Goal: Task Accomplishment & Management: Complete application form

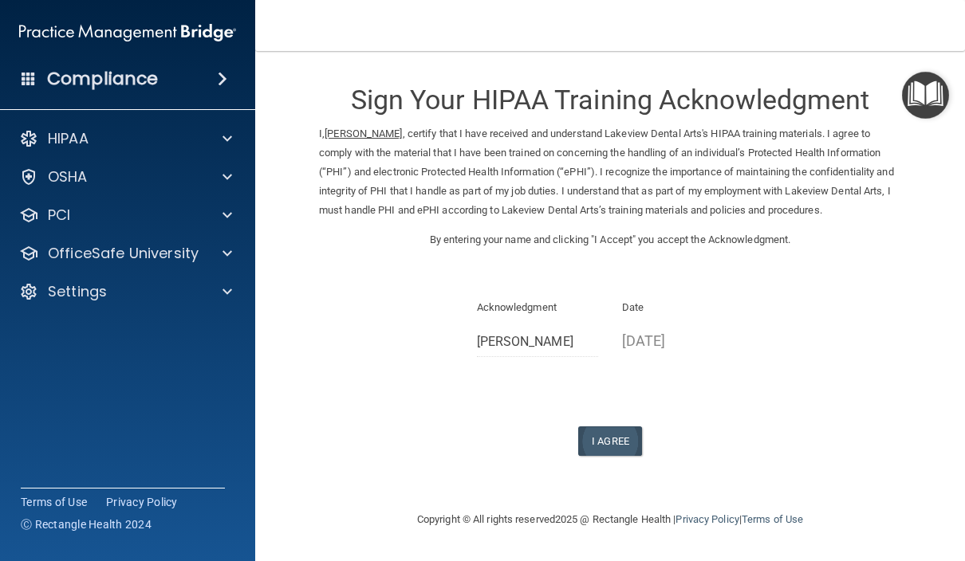
click at [601, 439] on button "I Agree" at bounding box center [610, 442] width 64 height 30
click at [681, 344] on p "[DATE]" at bounding box center [683, 341] width 122 height 26
click at [675, 271] on div "Sign Your HIPAA Training Acknowledgment I, Melissa Mayes , certify that I have …" at bounding box center [610, 261] width 582 height 389
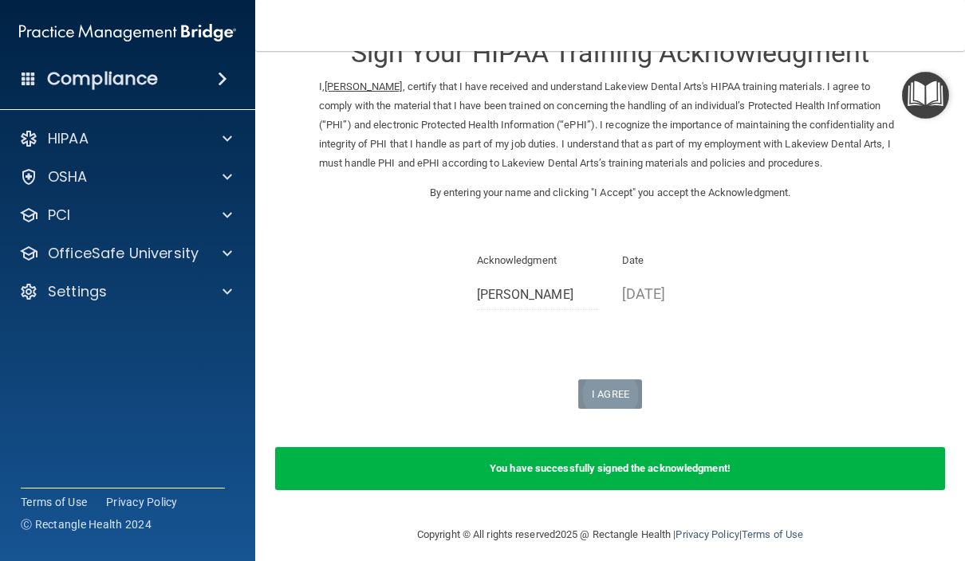
scroll to position [46, 0]
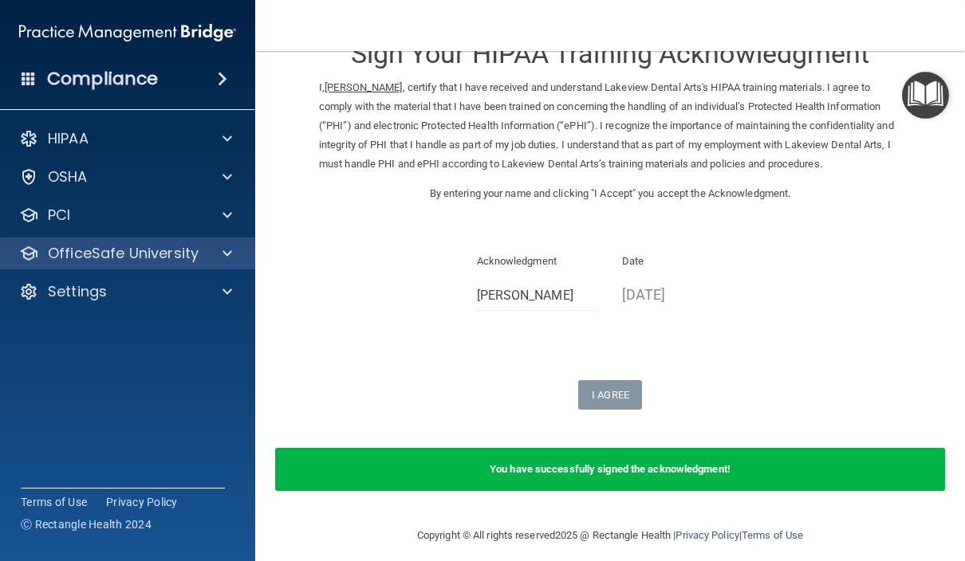
click at [161, 259] on p "OfficeSafe University" at bounding box center [123, 253] width 151 height 19
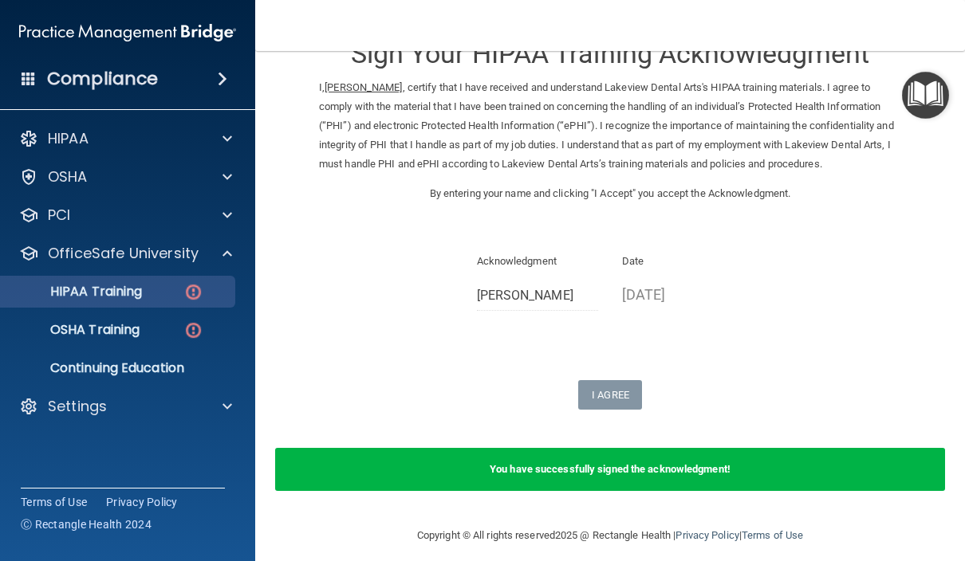
click at [106, 295] on p "HIPAA Training" at bounding box center [76, 292] width 132 height 16
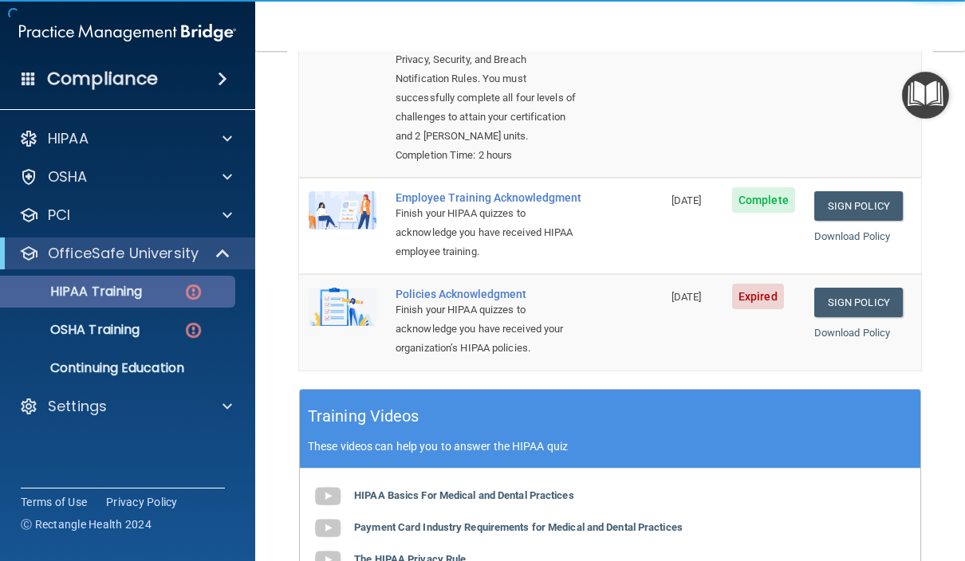
scroll to position [317, 0]
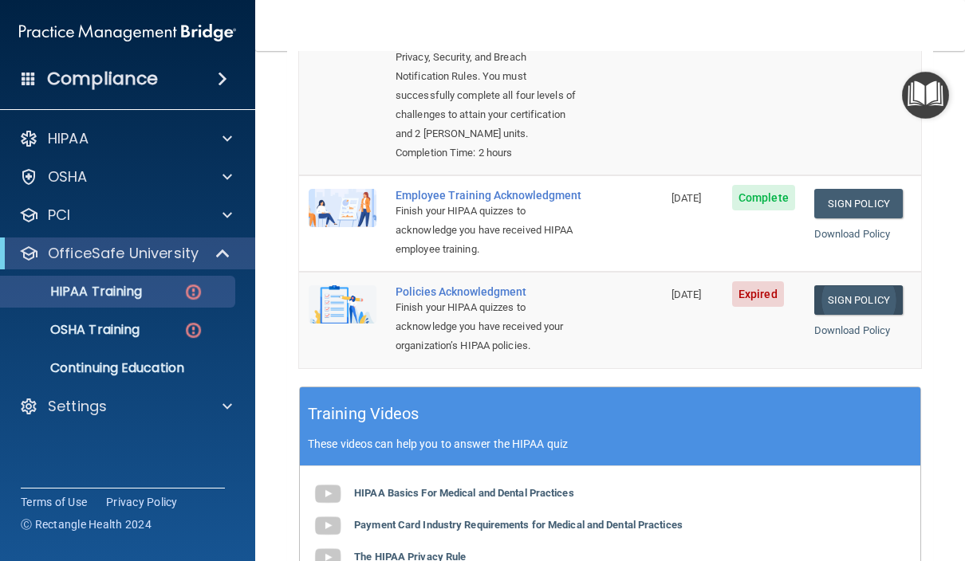
click at [876, 285] on link "Sign Policy" at bounding box center [858, 300] width 89 height 30
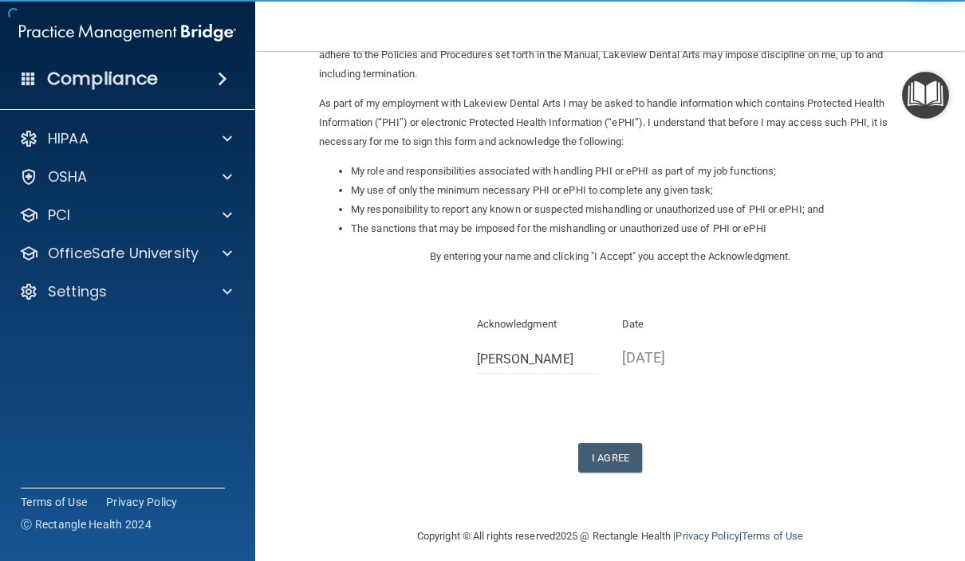
scroll to position [154, 0]
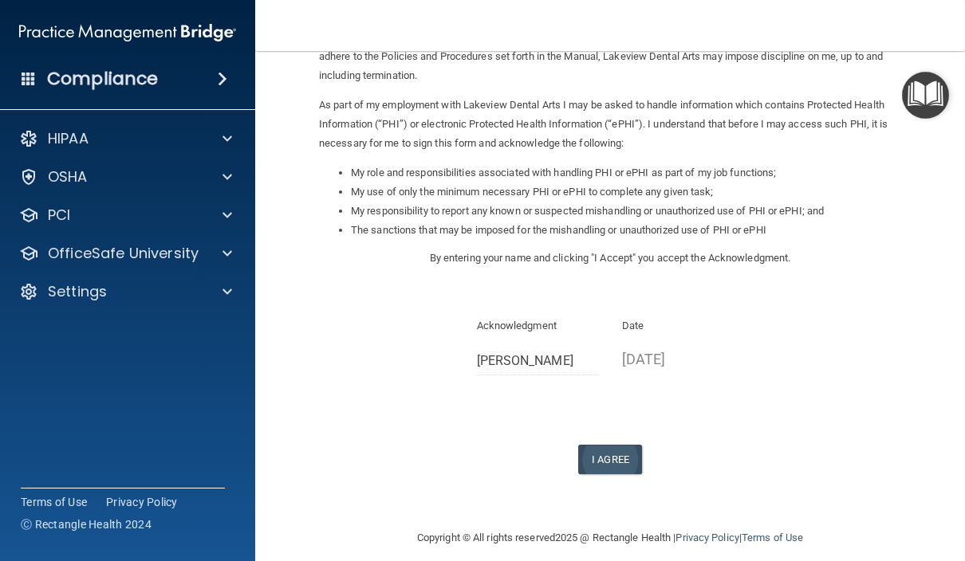
click at [609, 454] on button "I Agree" at bounding box center [610, 460] width 64 height 30
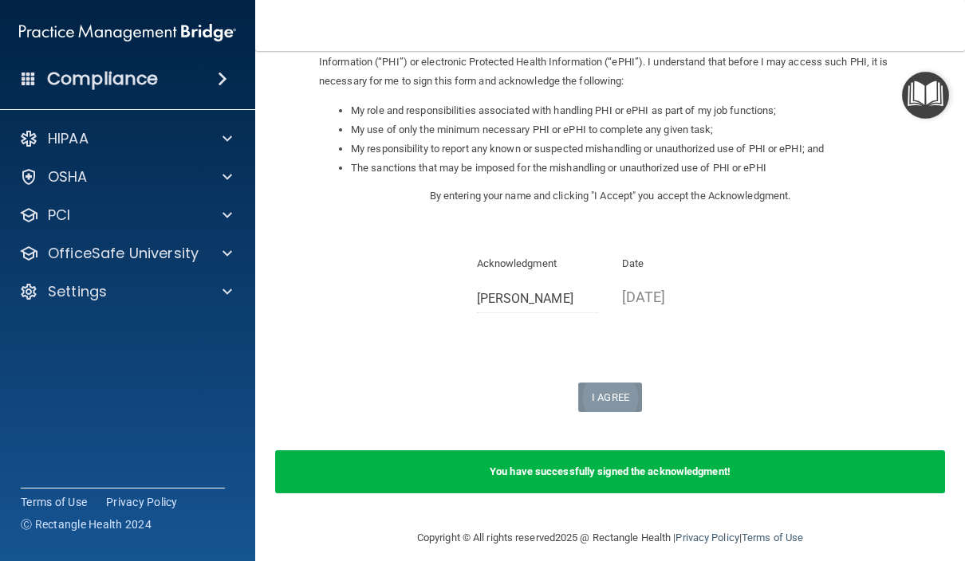
scroll to position [215, 0]
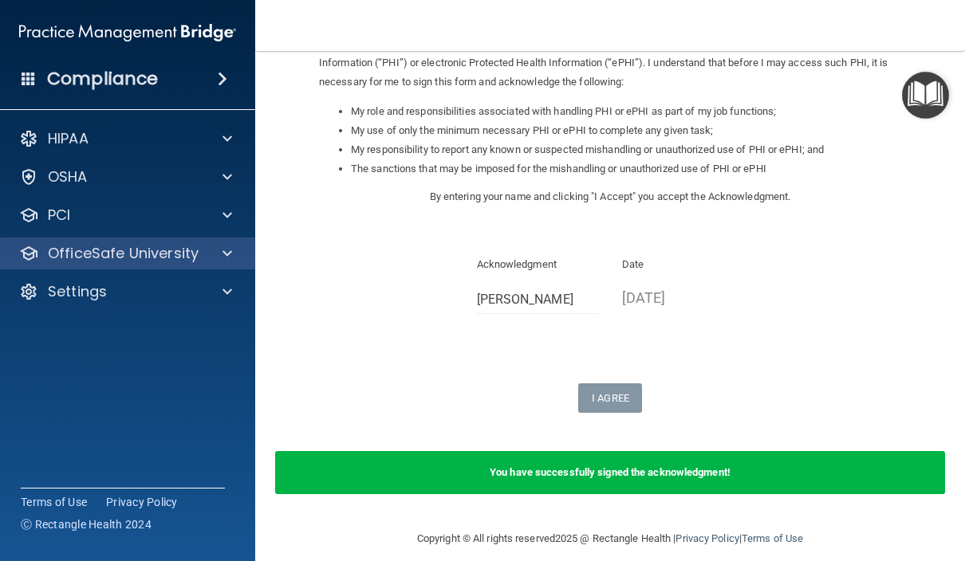
click at [94, 262] on p "OfficeSafe University" at bounding box center [123, 253] width 151 height 19
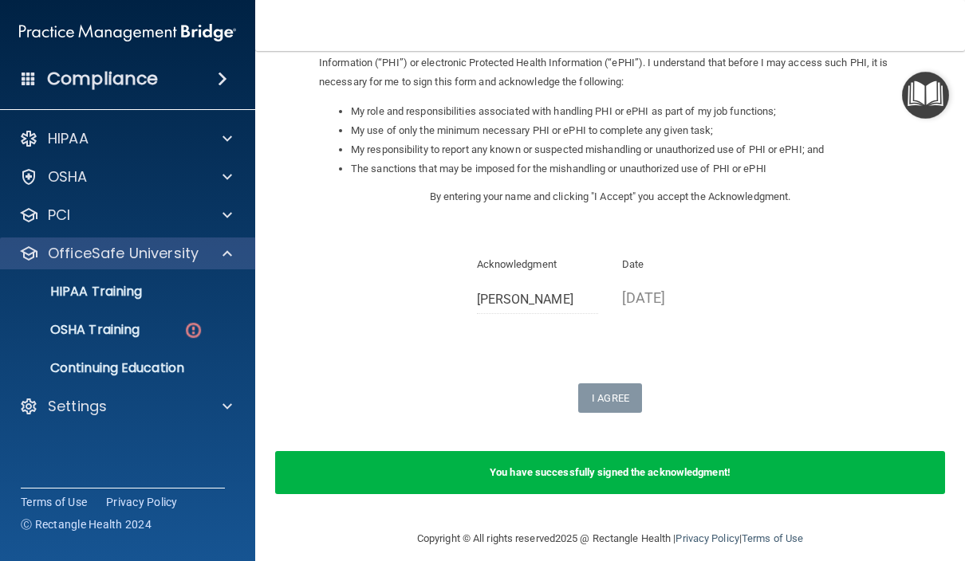
click at [111, 252] on p "OfficeSafe University" at bounding box center [123, 253] width 151 height 19
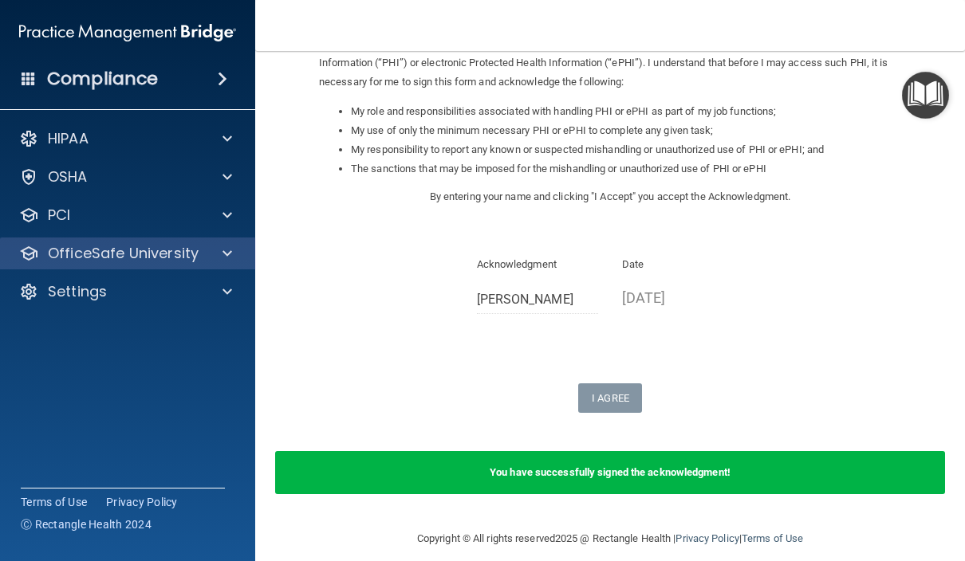
click at [100, 258] on p "OfficeSafe University" at bounding box center [123, 253] width 151 height 19
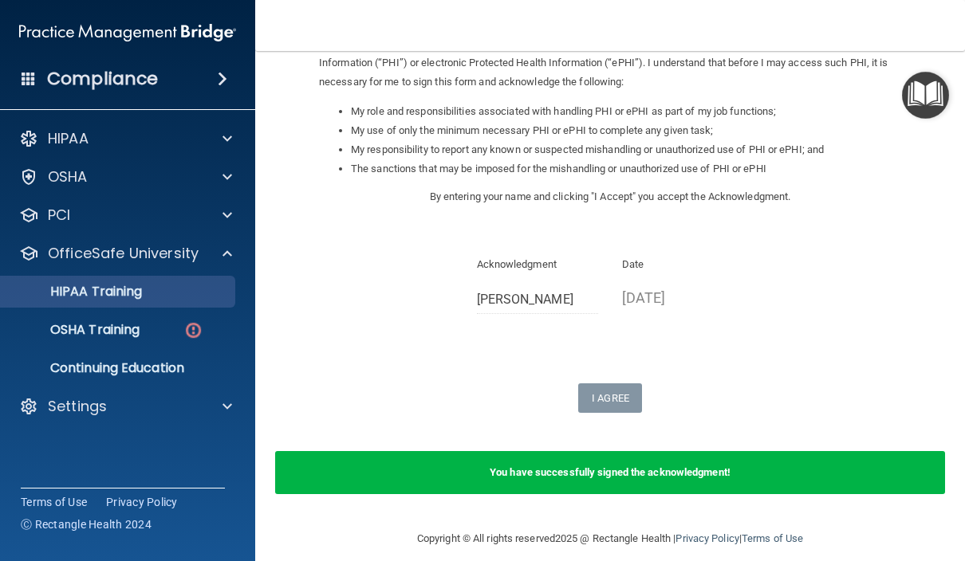
click at [86, 303] on link "HIPAA Training" at bounding box center [109, 292] width 251 height 32
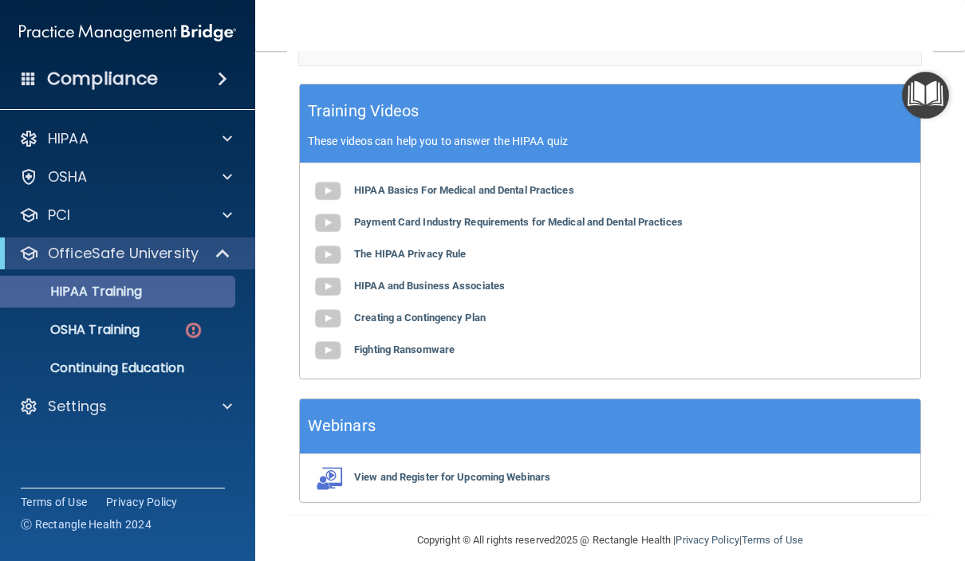
scroll to position [619, 0]
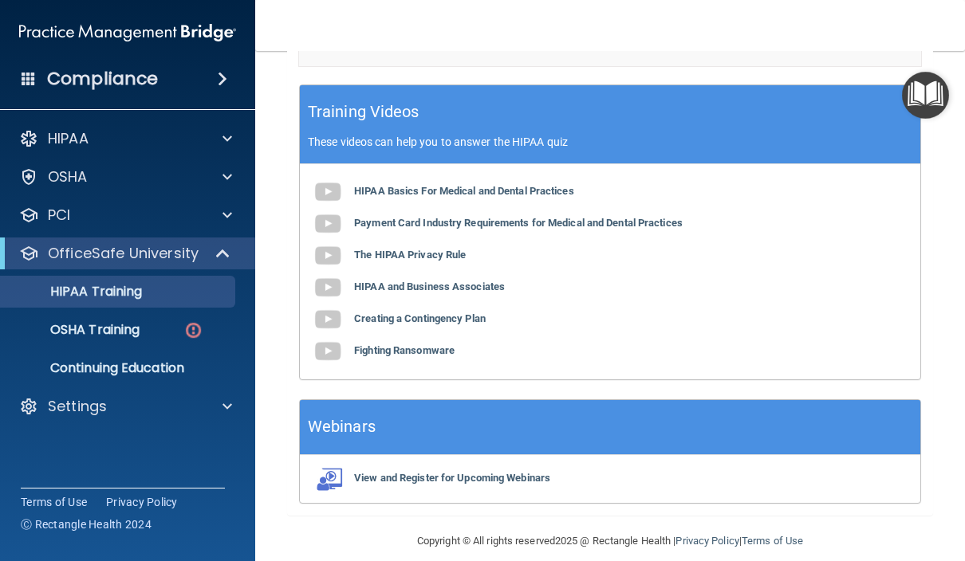
click at [282, 136] on main "Back Choose one path to get your HIPAA Certification ✓ HIPAA Officer Training ✓…" at bounding box center [610, 306] width 710 height 510
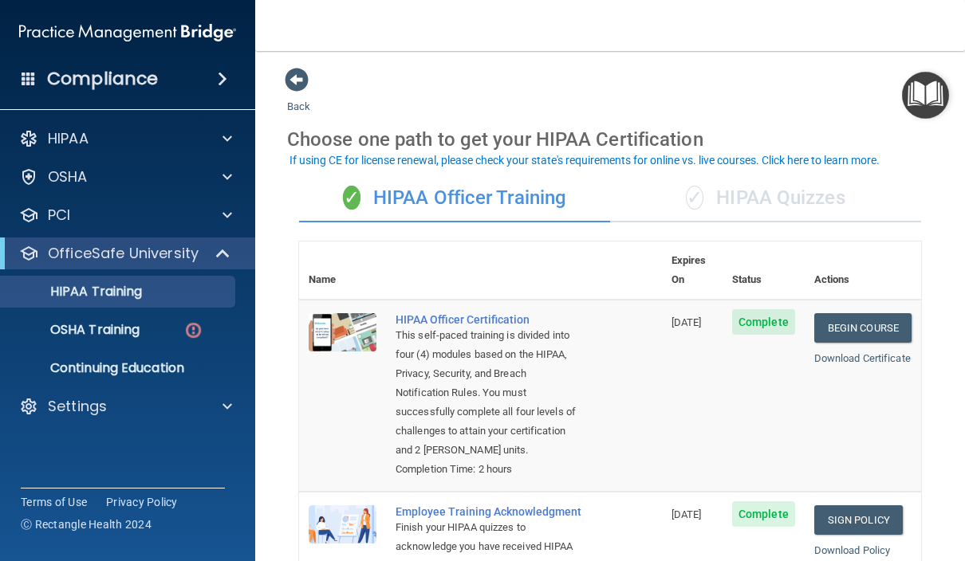
scroll to position [0, 0]
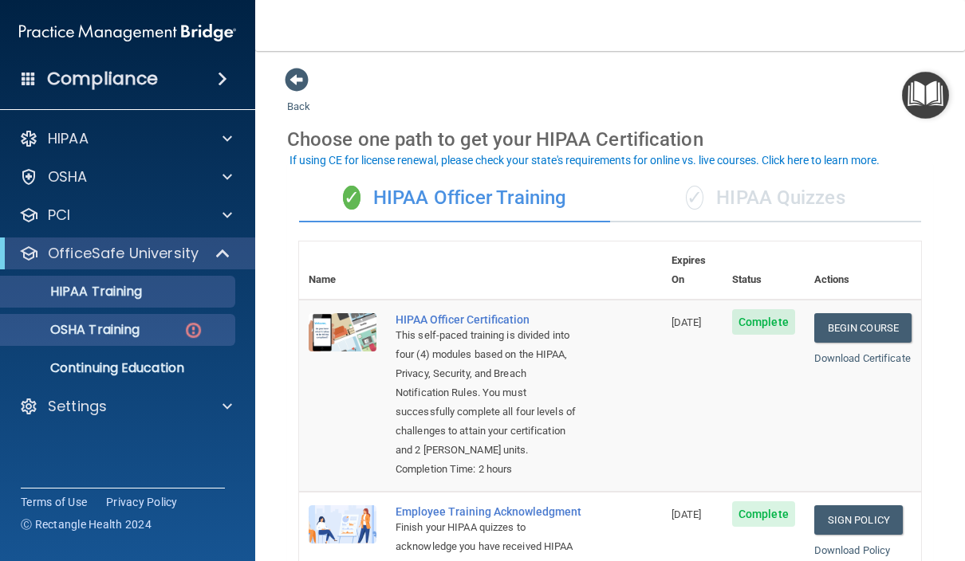
click at [140, 329] on p "OSHA Training" at bounding box center [74, 330] width 129 height 16
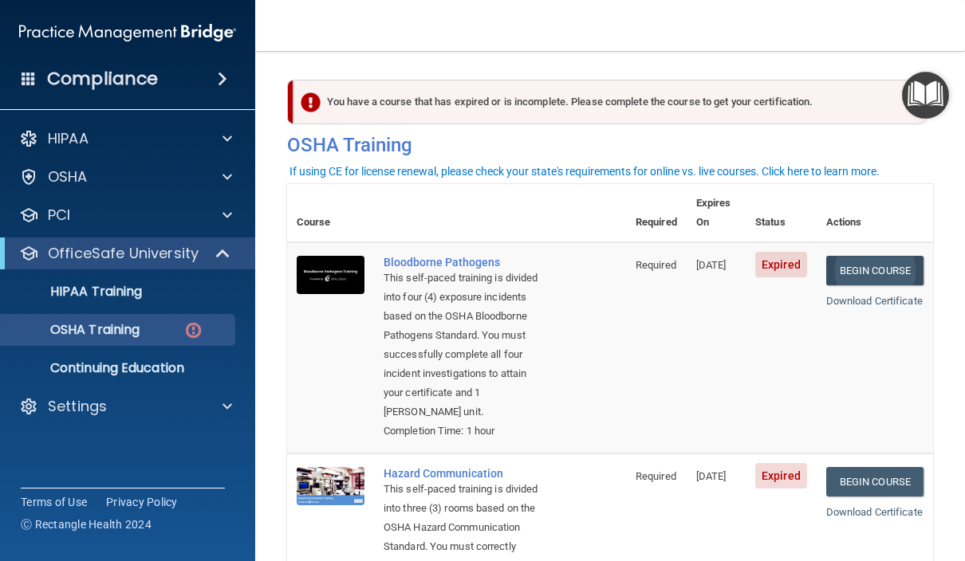
click at [865, 256] on link "Begin Course" at bounding box center [874, 271] width 97 height 30
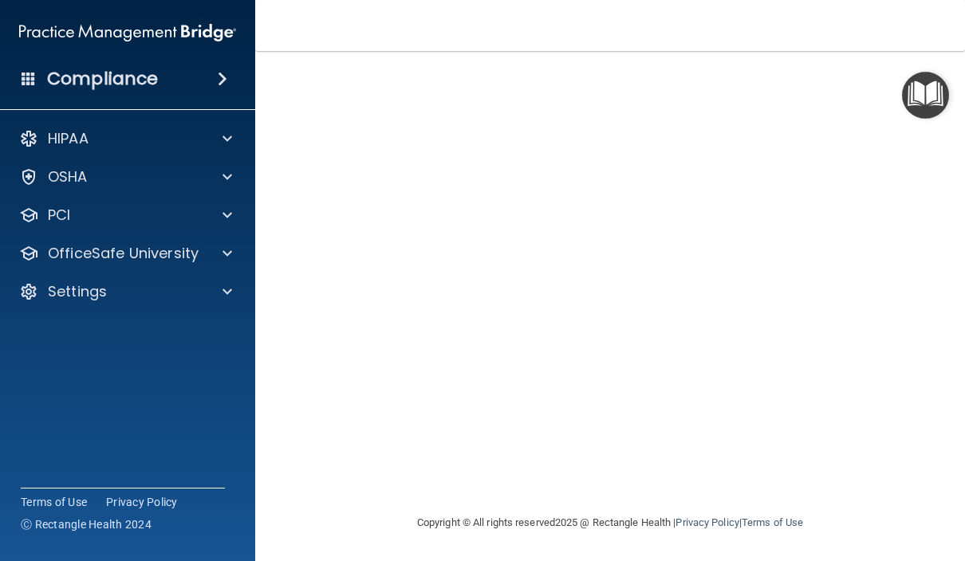
scroll to position [120, 0]
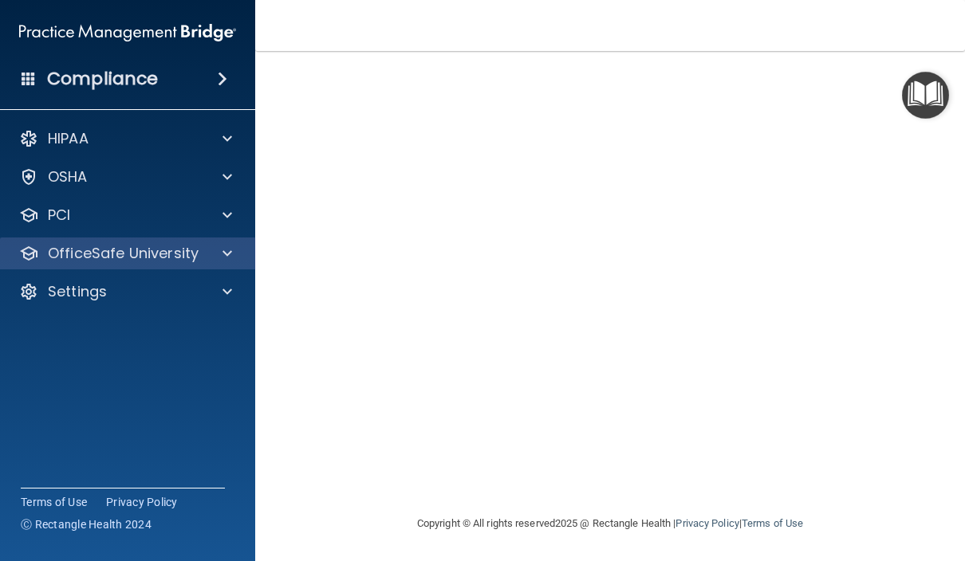
click at [203, 254] on div "OfficeSafe University" at bounding box center [106, 253] width 198 height 19
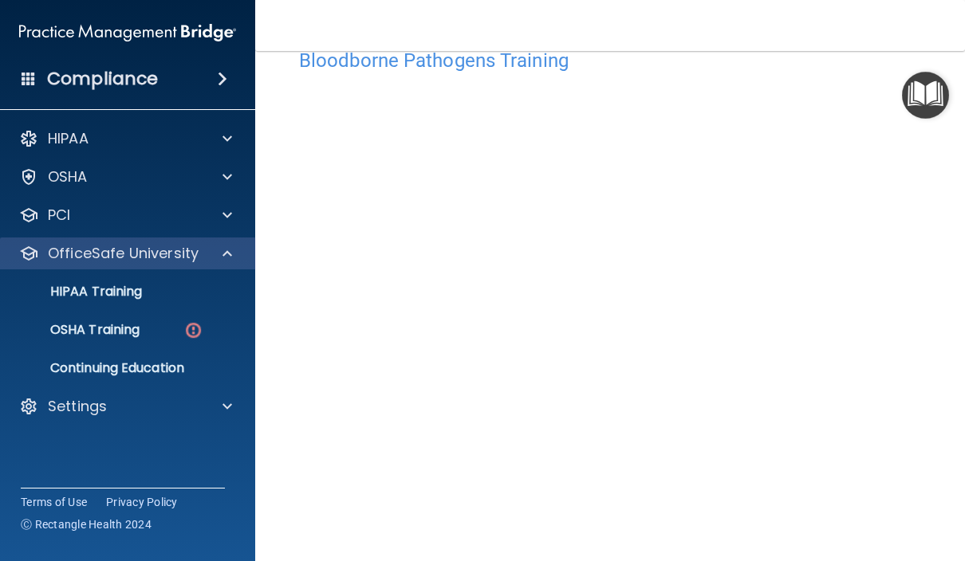
scroll to position [49, 0]
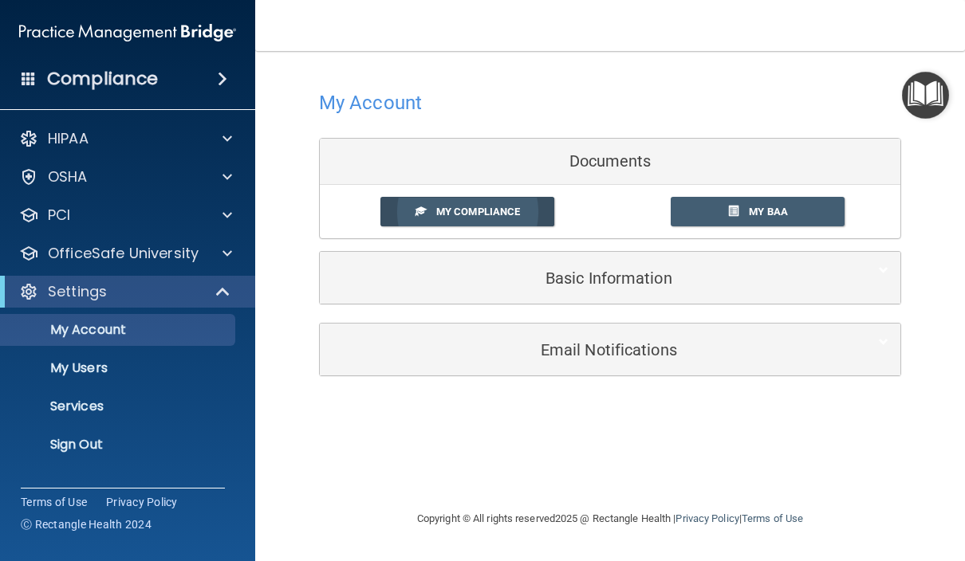
click at [481, 208] on span "My Compliance" at bounding box center [478, 212] width 84 height 12
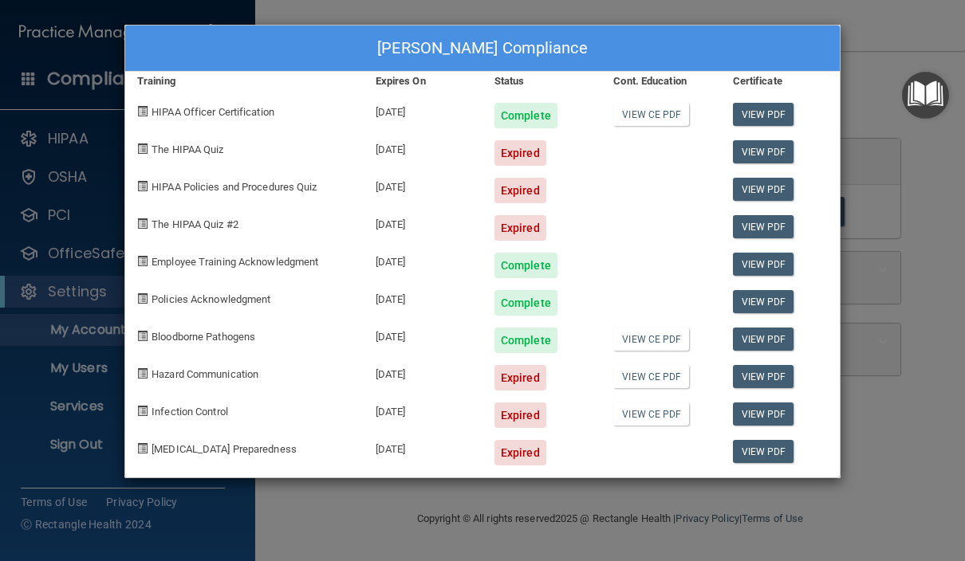
click at [938, 231] on div "[PERSON_NAME] Compliance Training Expires On Status Cont. Education Certificate…" at bounding box center [482, 280] width 965 height 561
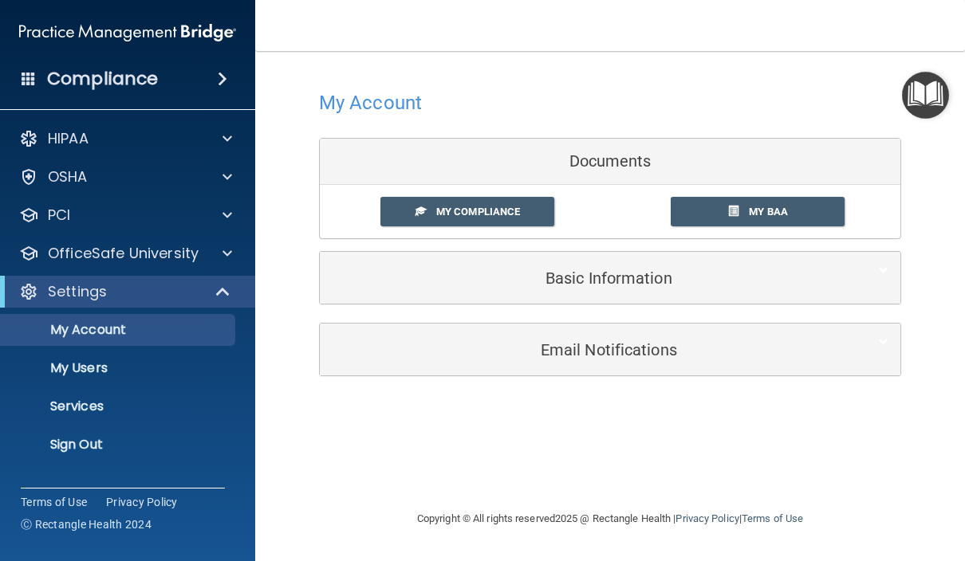
click at [936, 230] on div at bounding box center [482, 280] width 965 height 561
click at [778, 211] on span "My BAA" at bounding box center [768, 212] width 39 height 12
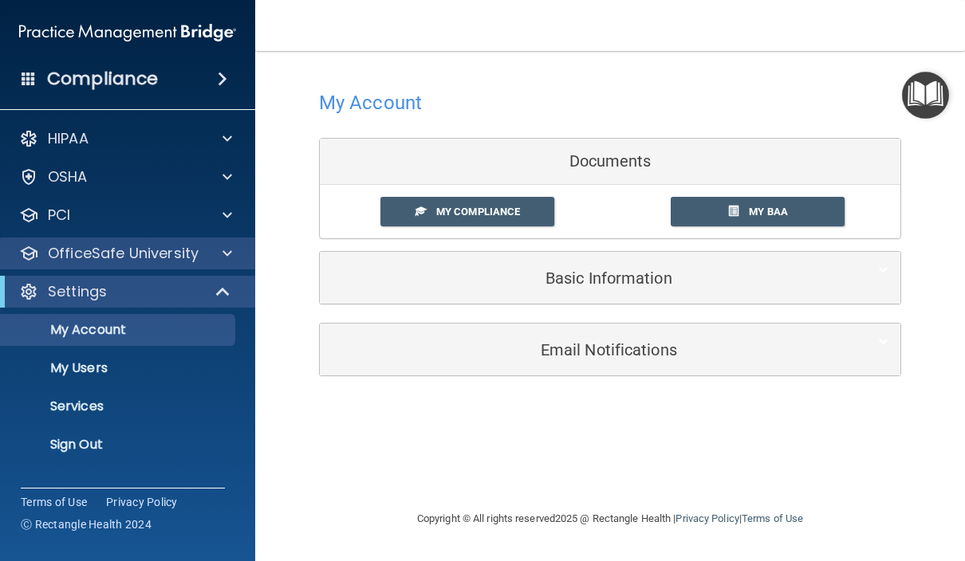
click at [82, 255] on p "OfficeSafe University" at bounding box center [123, 253] width 151 height 19
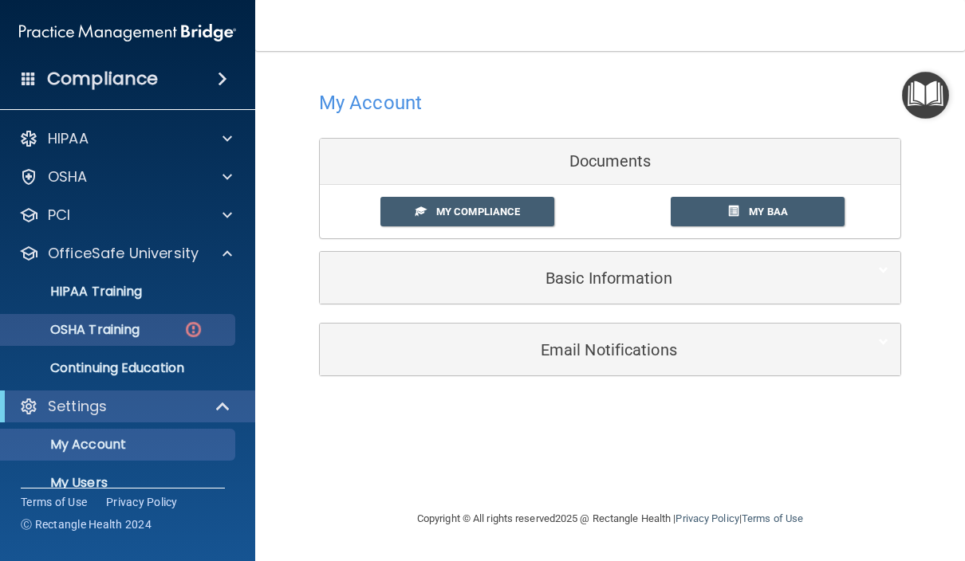
click at [79, 333] on p "OSHA Training" at bounding box center [74, 330] width 129 height 16
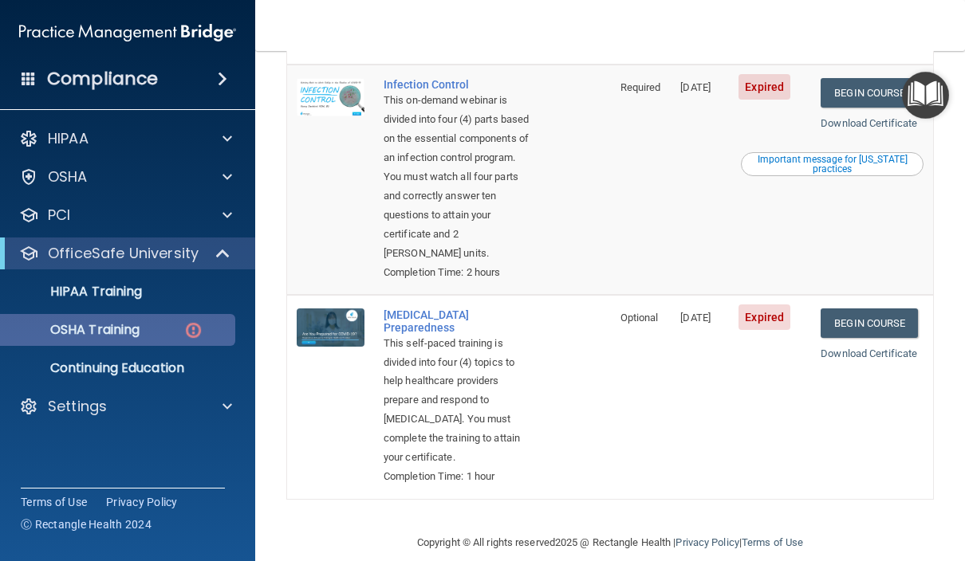
scroll to position [619, 0]
